Goal: Information Seeking & Learning: Learn about a topic

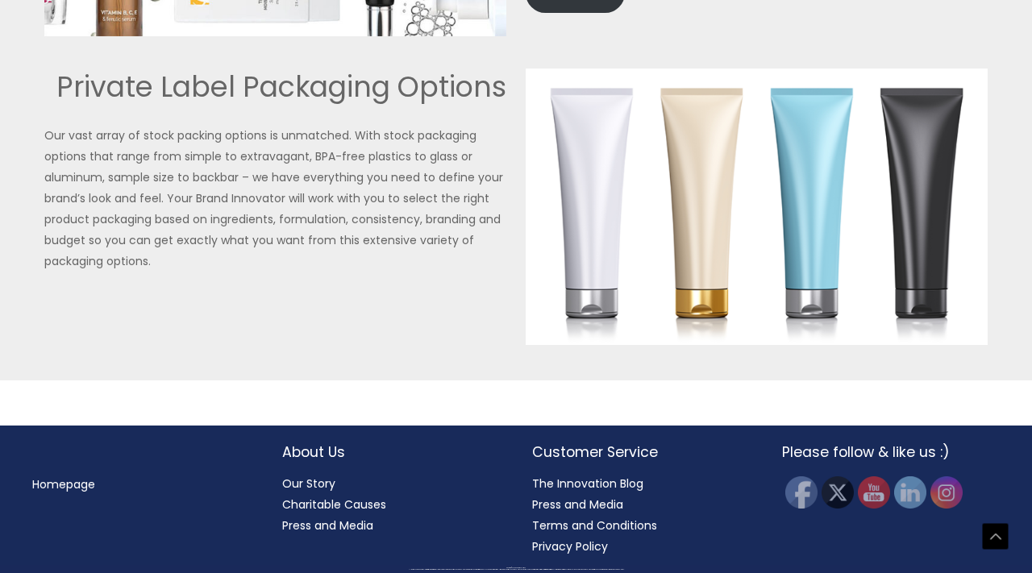
scroll to position [3971, 0]
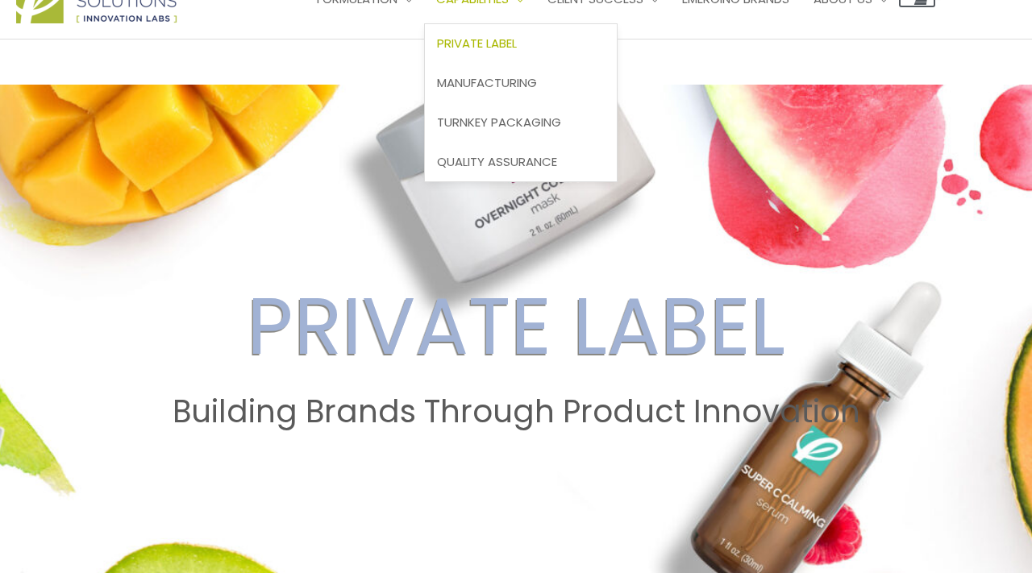
scroll to position [62, 0]
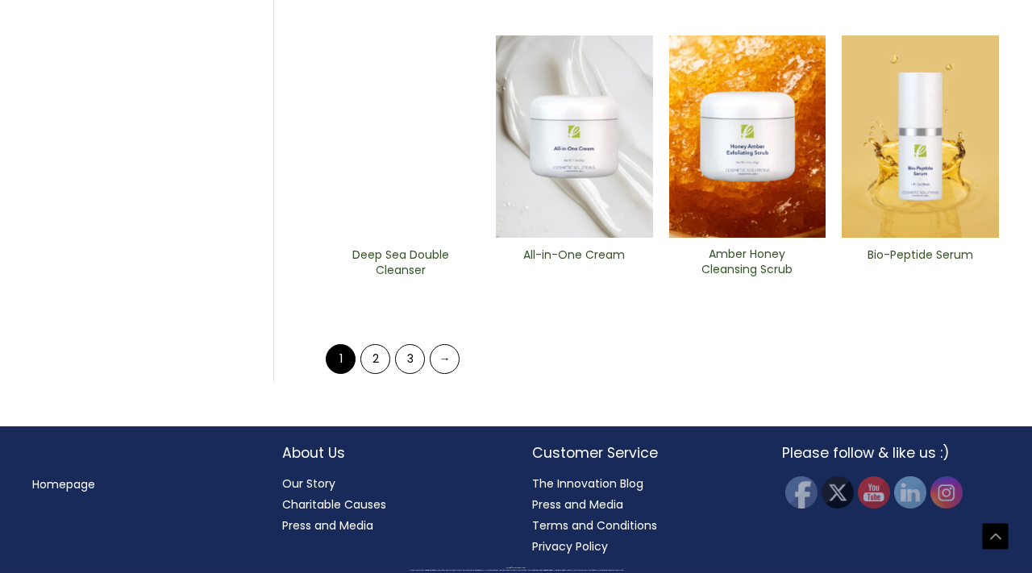
scroll to position [1254, 0]
click at [412, 353] on link "3" at bounding box center [410, 359] width 30 height 30
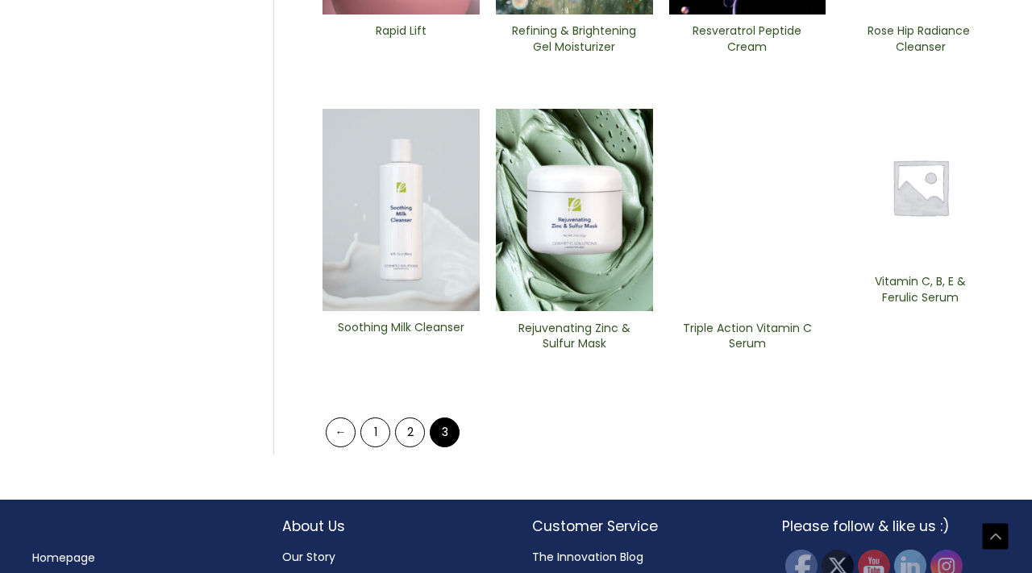
scroll to position [729, 0]
